Goal: Navigation & Orientation: Find specific page/section

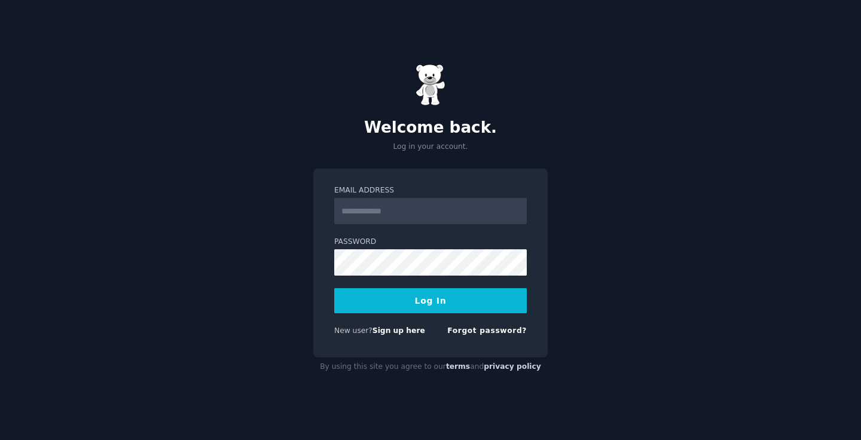
click at [409, 212] on input "Email Address" at bounding box center [430, 211] width 193 height 26
click at [407, 332] on link "Sign up here" at bounding box center [399, 331] width 53 height 8
click at [433, 211] on input "Email Address" at bounding box center [430, 211] width 193 height 26
type input "**********"
click at [430, 305] on button "Log In" at bounding box center [430, 300] width 193 height 25
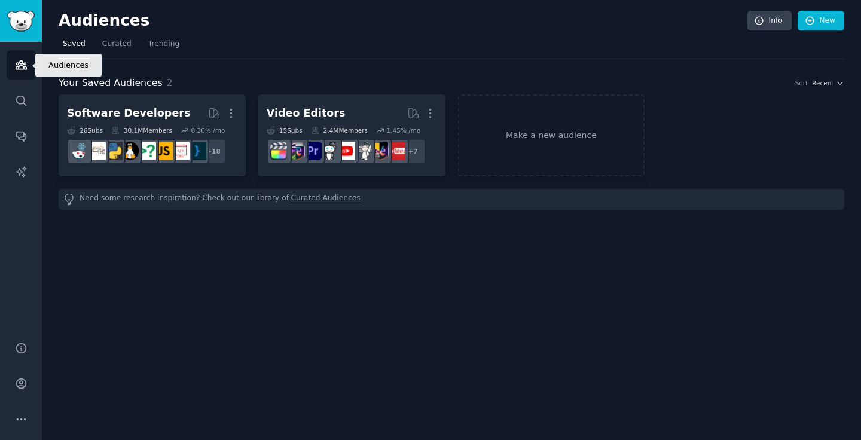
click at [18, 66] on icon "Sidebar" at bounding box center [21, 65] width 11 height 8
click at [149, 54] on link "Trending" at bounding box center [163, 47] width 39 height 25
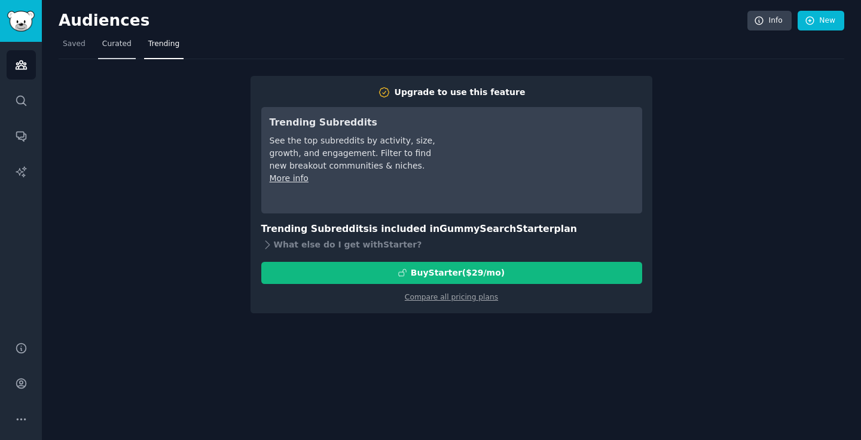
click at [123, 42] on span "Curated" at bounding box center [116, 44] width 29 height 11
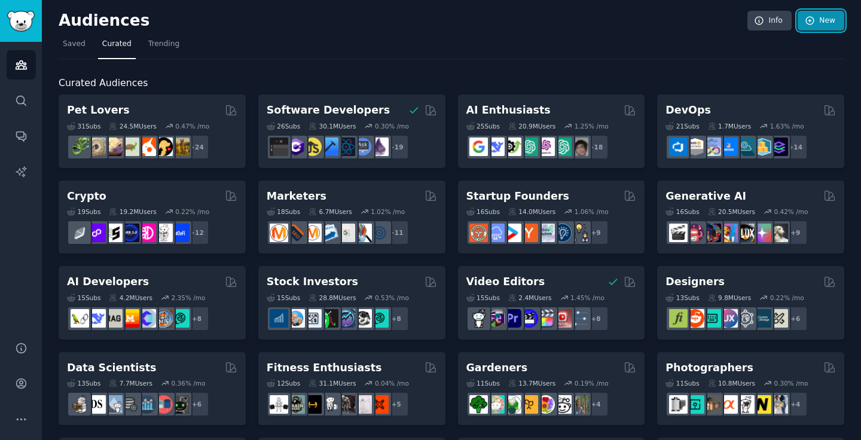
click at [817, 15] on link "New" at bounding box center [821, 21] width 47 height 20
